Goal: Communication & Community: Participate in discussion

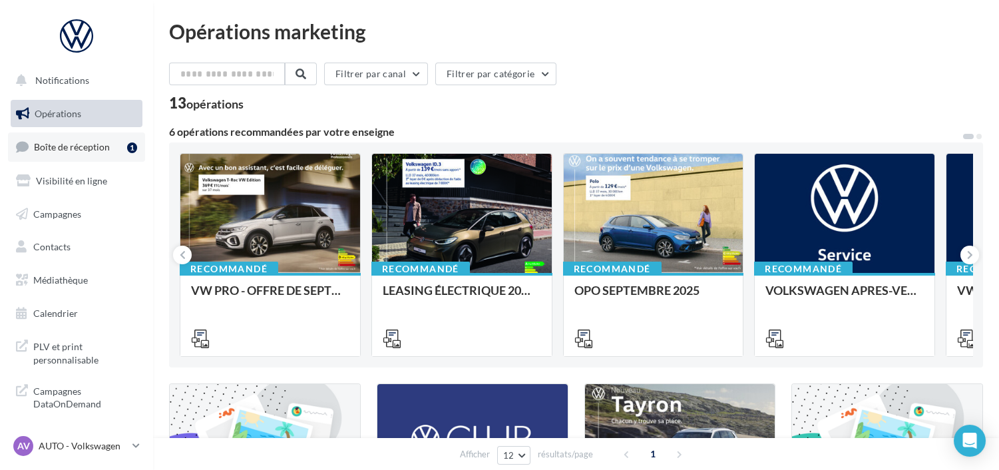
click at [78, 147] on span "Boîte de réception" at bounding box center [72, 146] width 76 height 11
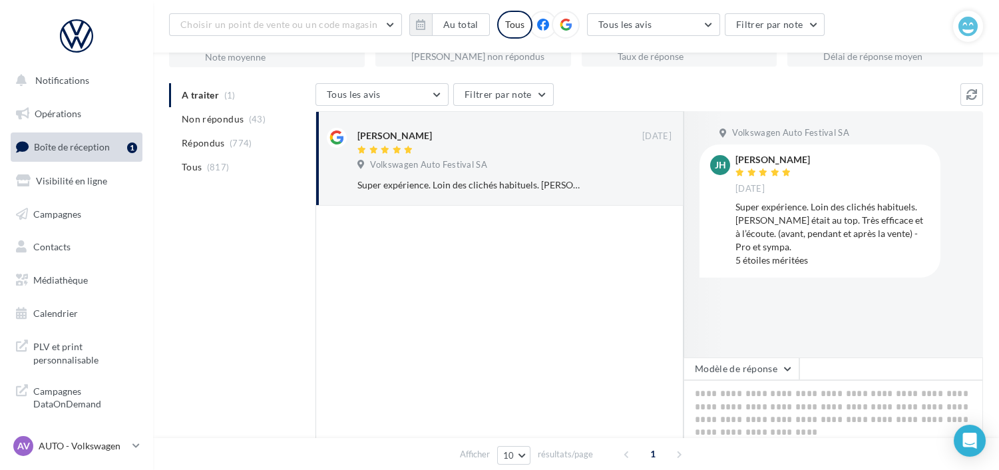
scroll to position [133, 0]
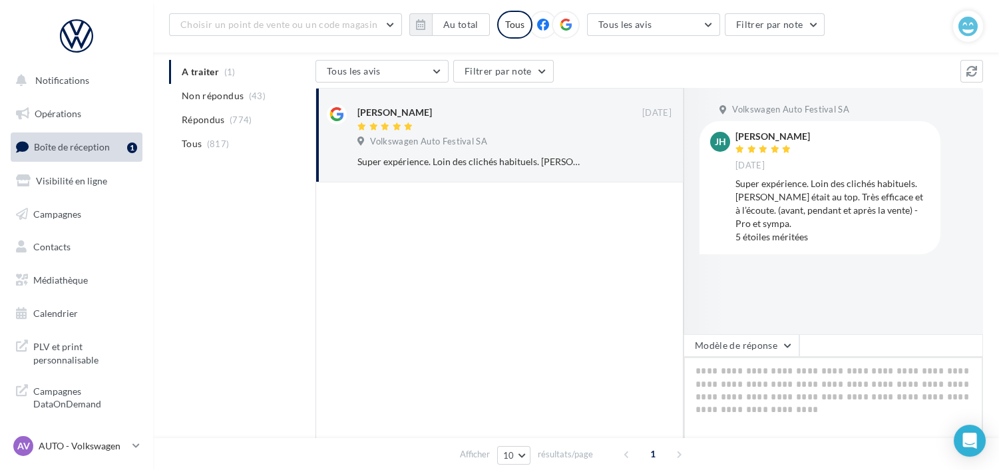
click at [715, 375] on textarea at bounding box center [834, 398] width 300 height 83
click at [715, 377] on textarea at bounding box center [834, 398] width 300 height 83
